Goal: Information Seeking & Learning: Compare options

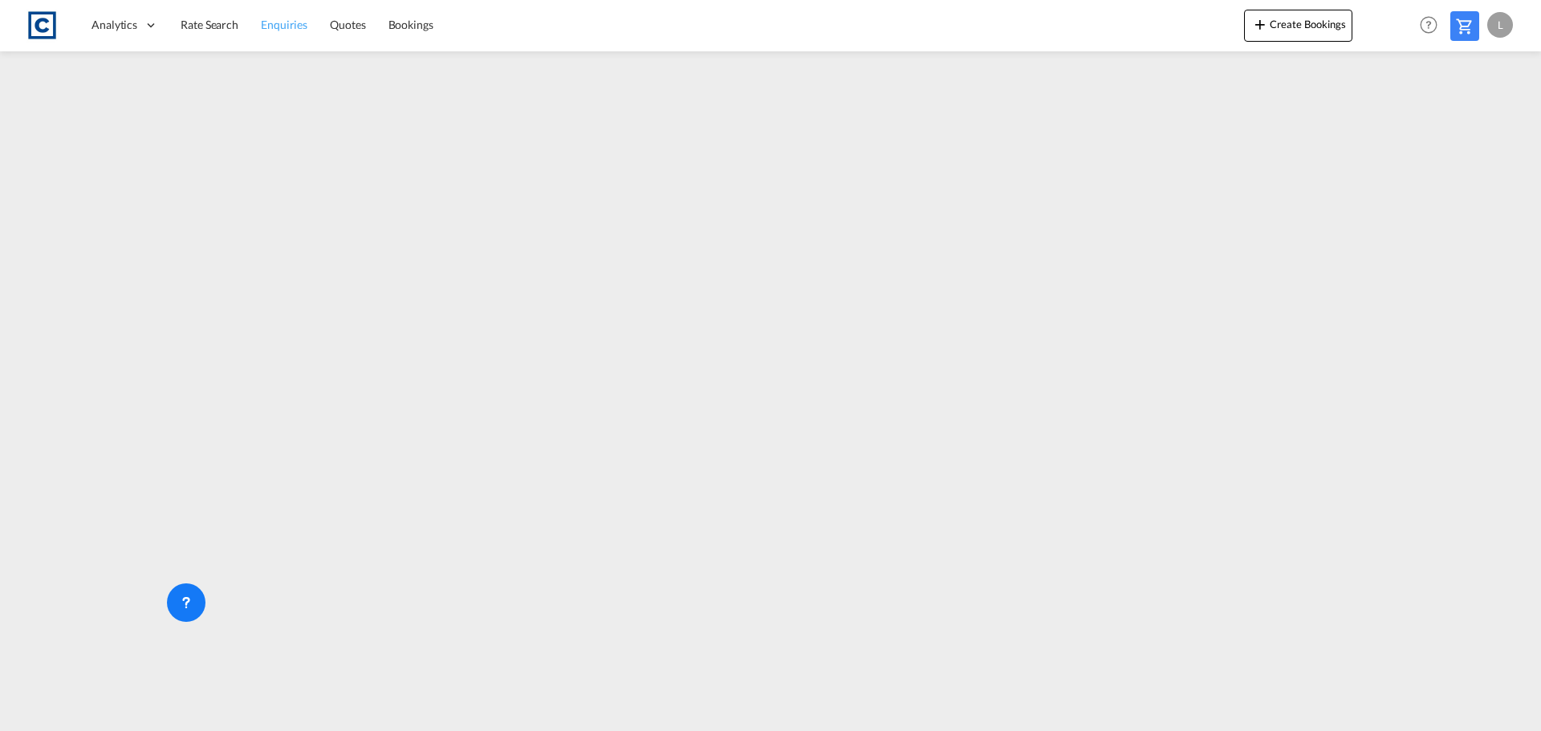
drag, startPoint x: 210, startPoint y: 32, endPoint x: 262, endPoint y: 50, distance: 55.1
click at [210, 32] on span "Rate Search" at bounding box center [210, 25] width 58 height 16
click at [211, 21] on span "Rate Search" at bounding box center [210, 25] width 58 height 14
click at [211, 23] on span "Rate Search" at bounding box center [210, 25] width 58 height 14
click at [473, 727] on md-content "Analytics Dashboard Rate Search Enquiries Quotes Bookings Create Bookings" at bounding box center [770, 365] width 1541 height 731
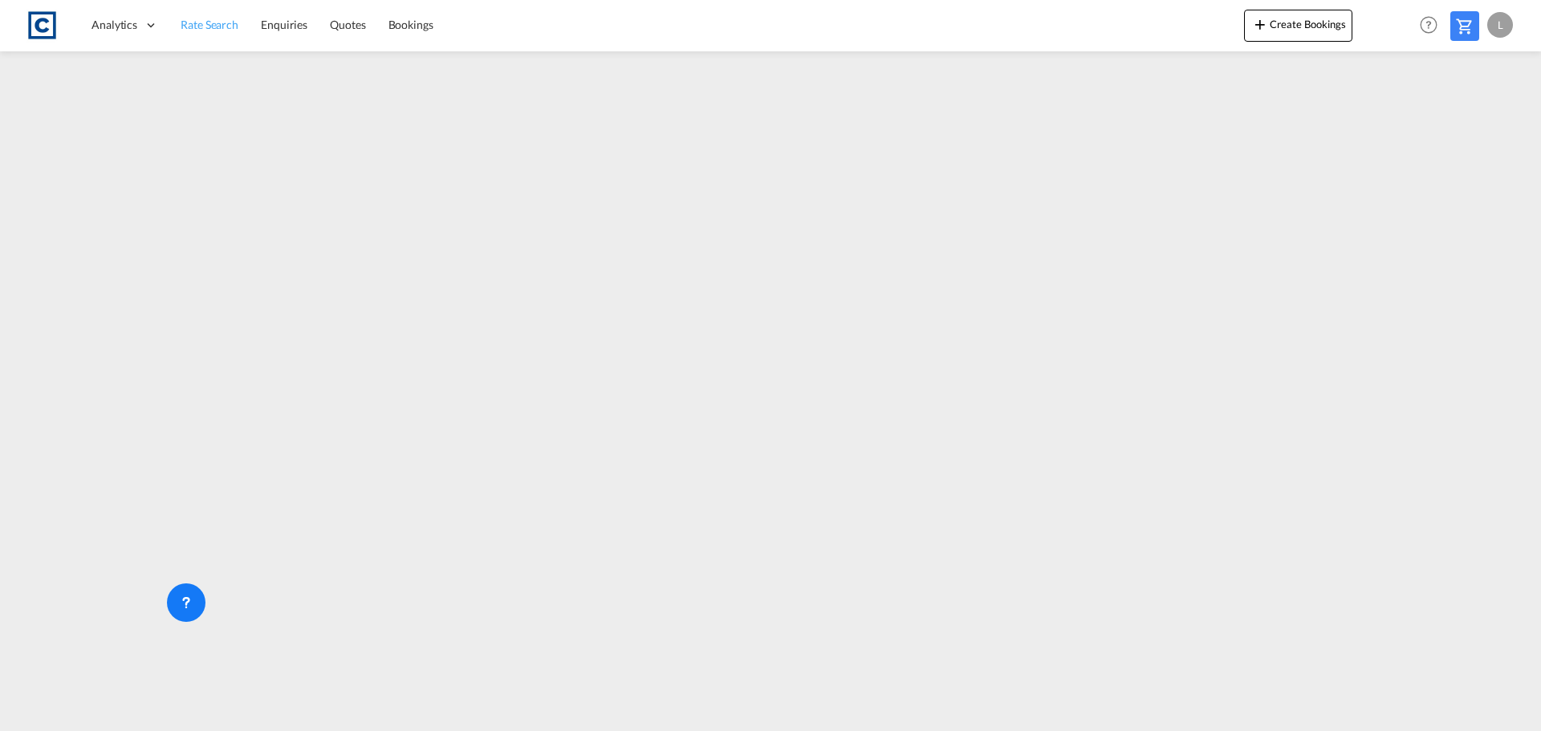
click at [225, 25] on span "Rate Search" at bounding box center [210, 25] width 58 height 14
click at [194, 26] on span "Rate Search" at bounding box center [210, 25] width 58 height 14
drag, startPoint x: 209, startPoint y: 19, endPoint x: 340, endPoint y: 6, distance: 131.5
click at [211, 19] on span "Rate Search" at bounding box center [210, 25] width 58 height 14
